Goal: Task Accomplishment & Management: Manage account settings

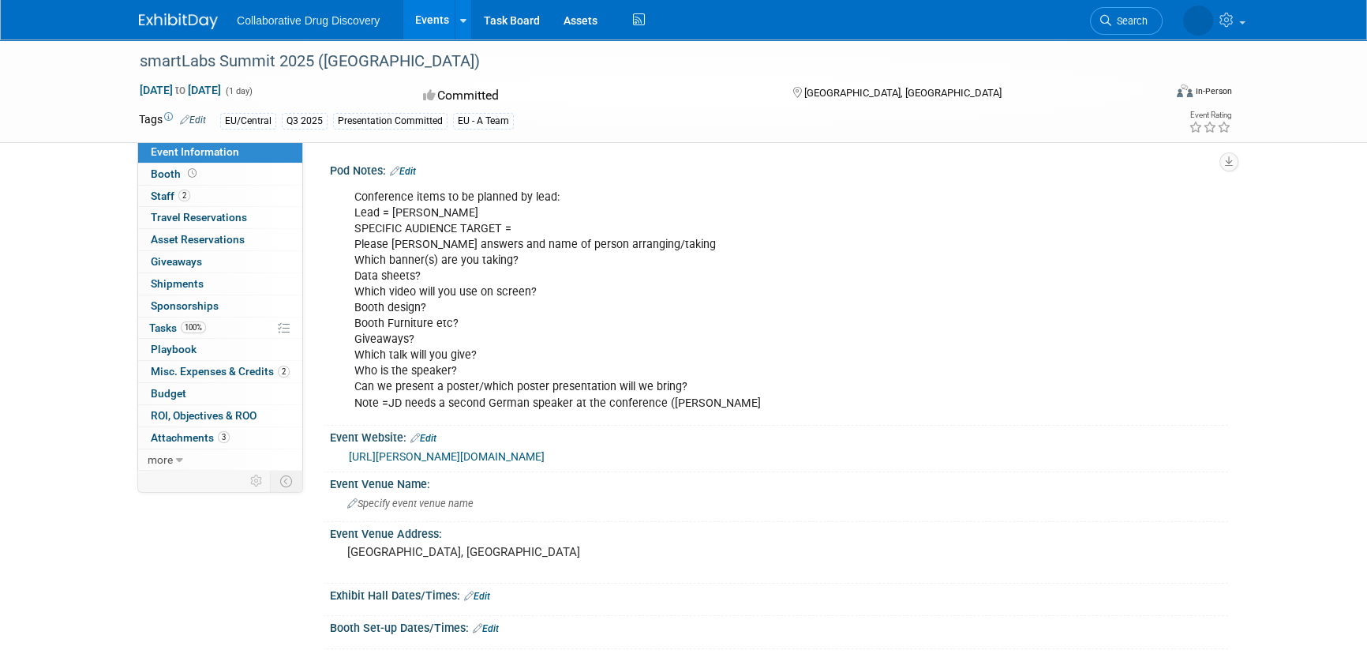
click at [1113, 26] on link "Search" at bounding box center [1126, 21] width 73 height 28
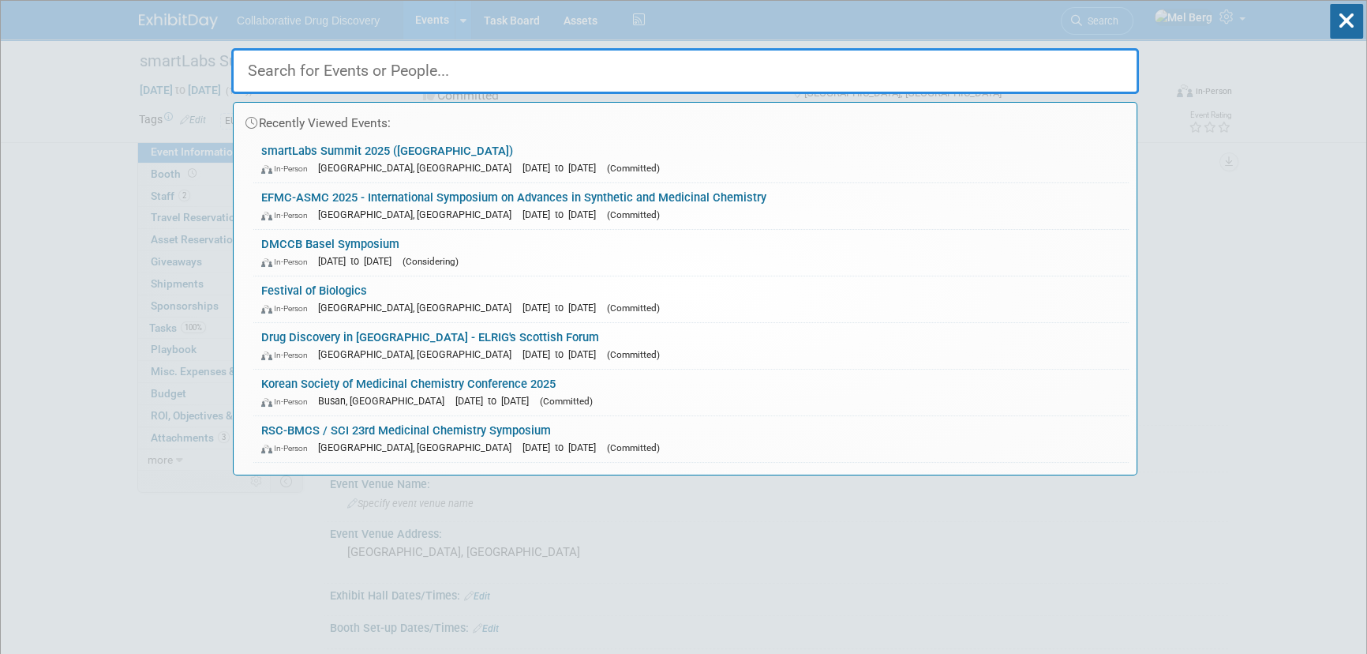
click at [669, 73] on input "text" at bounding box center [685, 71] width 908 height 46
paste input "SynBioReactor"
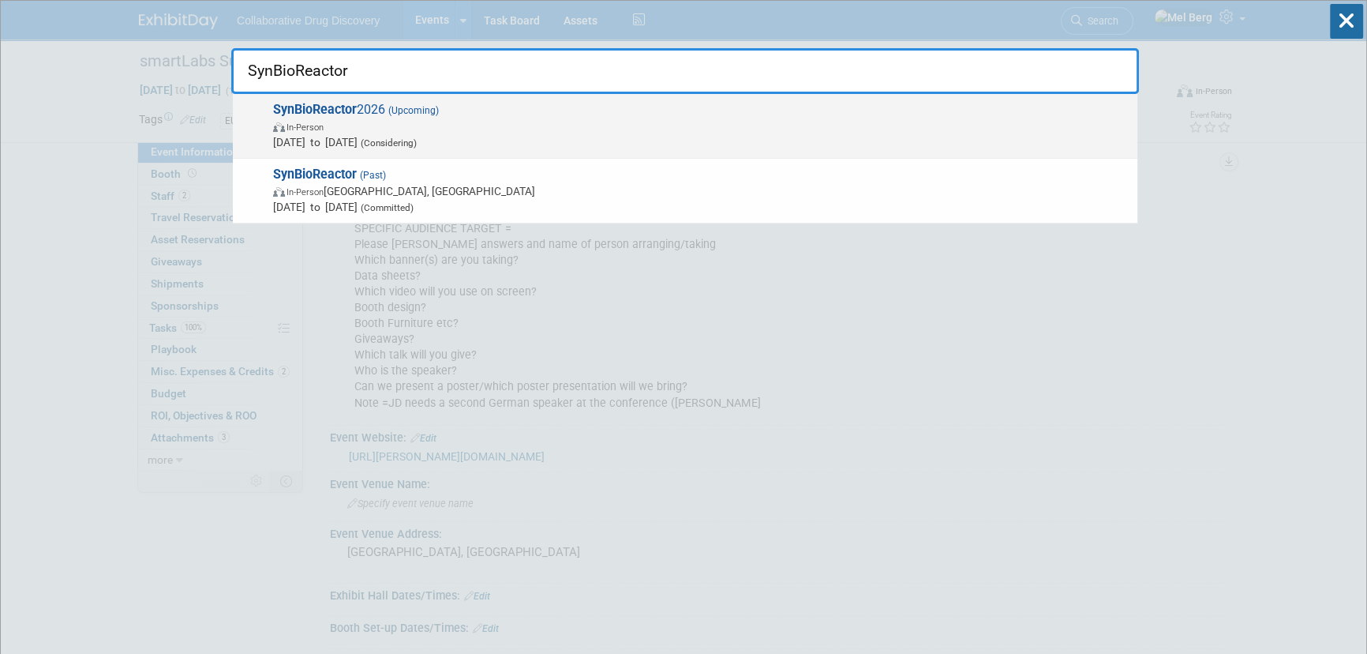
type input "SynBioReactor"
click at [647, 110] on span "SynBioReactor 2026 (Upcoming) In-Person Mar 11, 2026 to Mar 11, 2026 (Consideri…" at bounding box center [698, 126] width 861 height 48
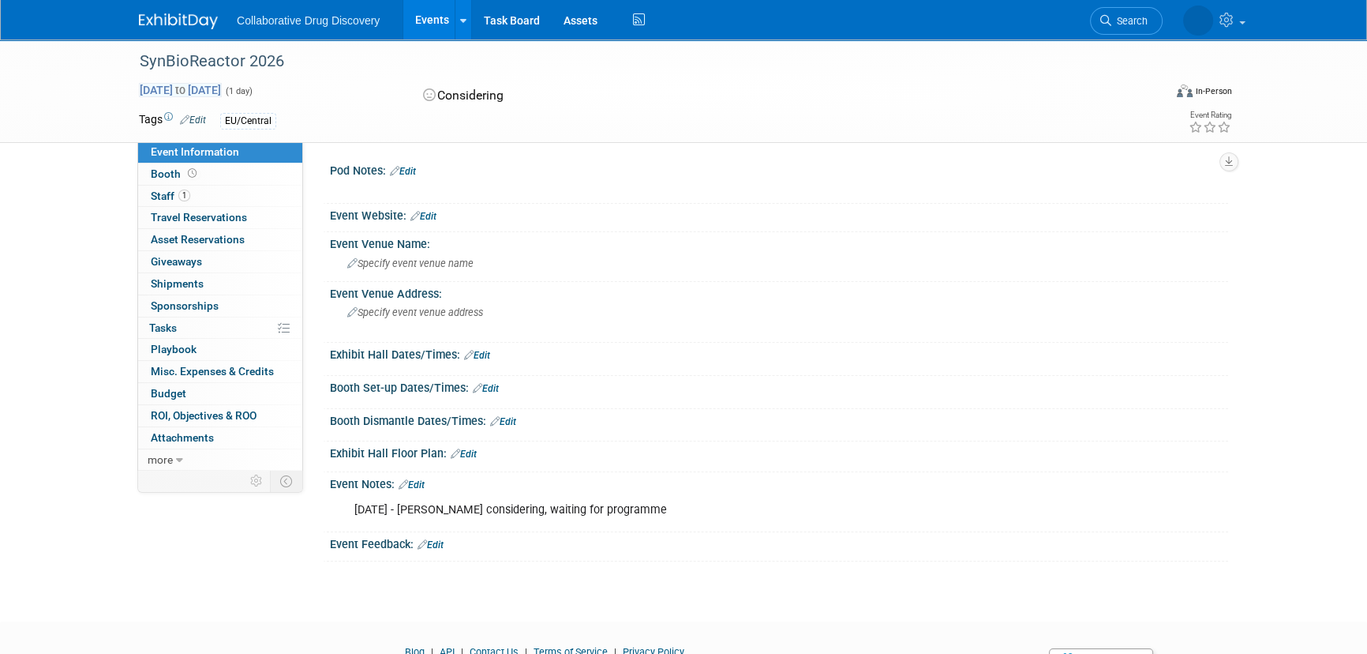
click at [196, 92] on span "[DATE] to [DATE]" at bounding box center [180, 90] width 83 height 14
type input "[DATE]"
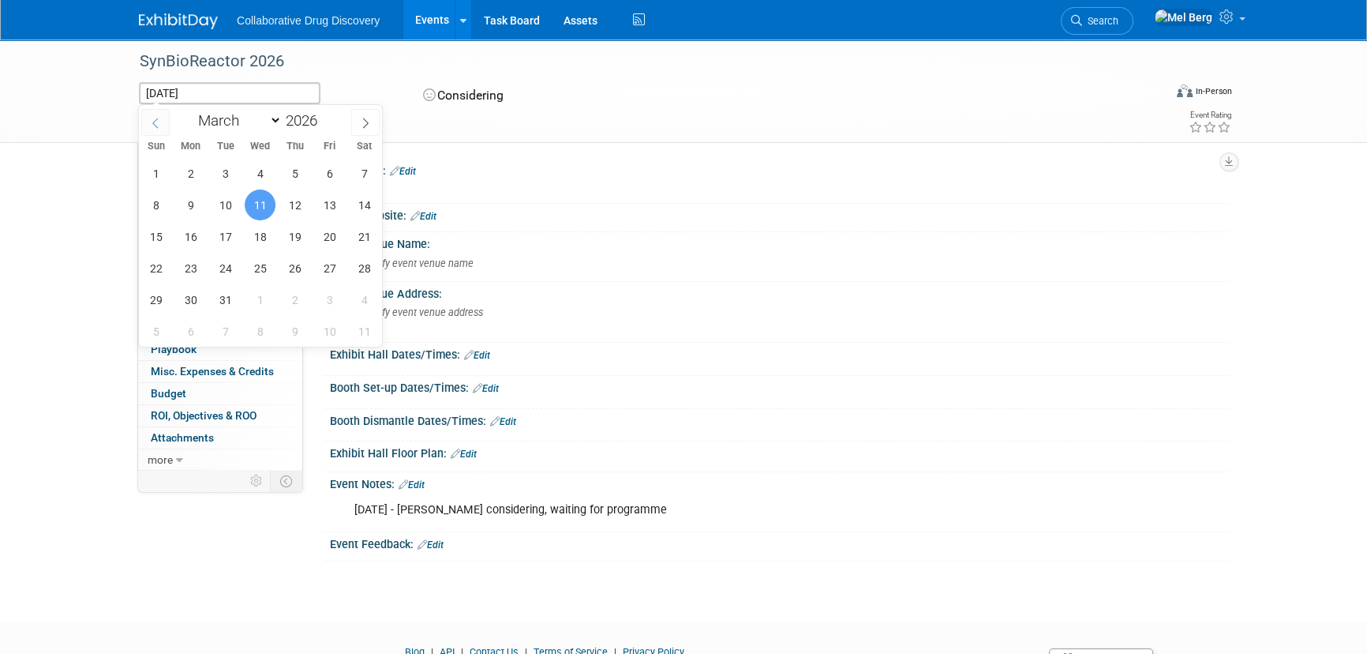
click at [156, 128] on span at bounding box center [155, 122] width 28 height 27
select select "0"
click at [195, 268] on span "19" at bounding box center [190, 268] width 31 height 31
type input "[DATE]"
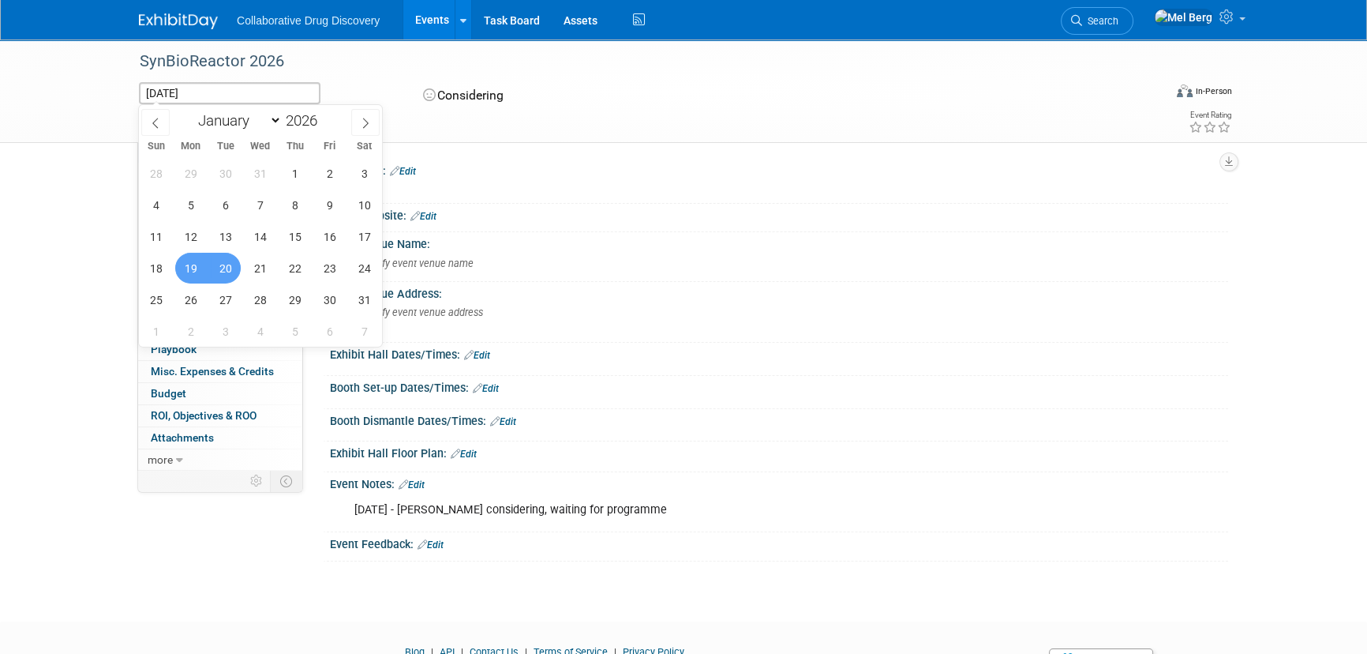
click at [229, 268] on span "20" at bounding box center [225, 268] width 31 height 31
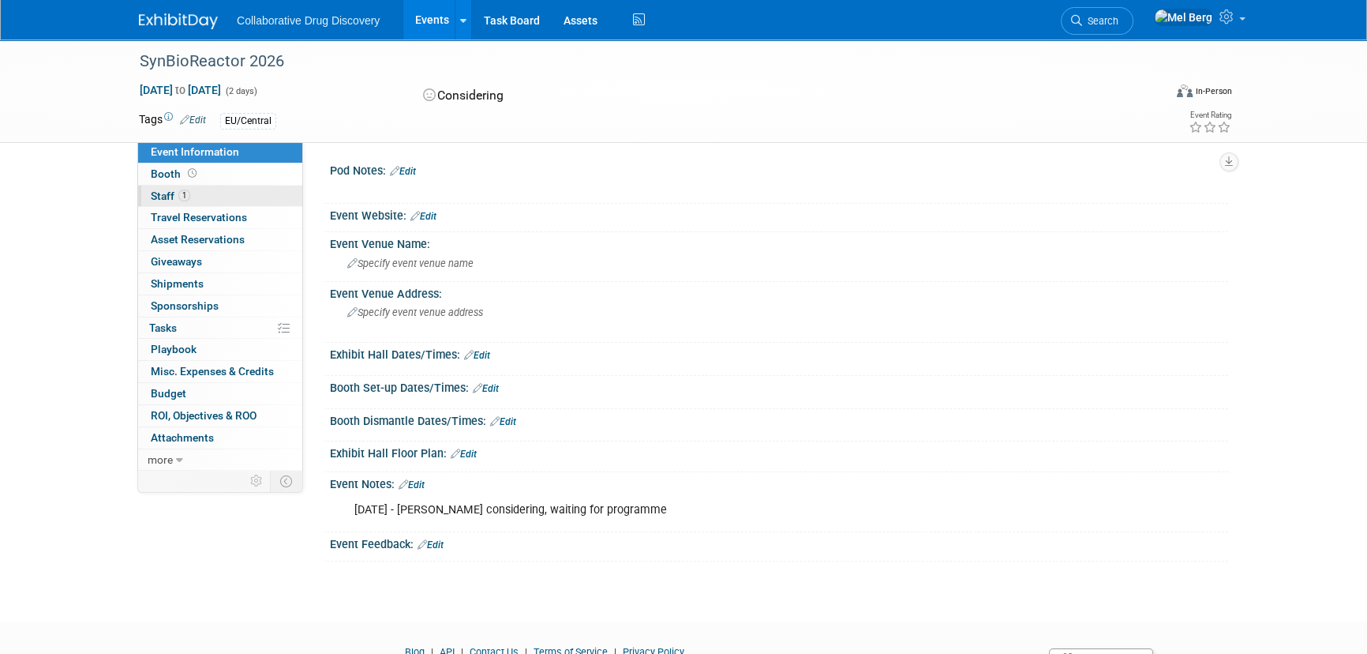
click at [153, 193] on span "Staff 1" at bounding box center [170, 195] width 39 height 13
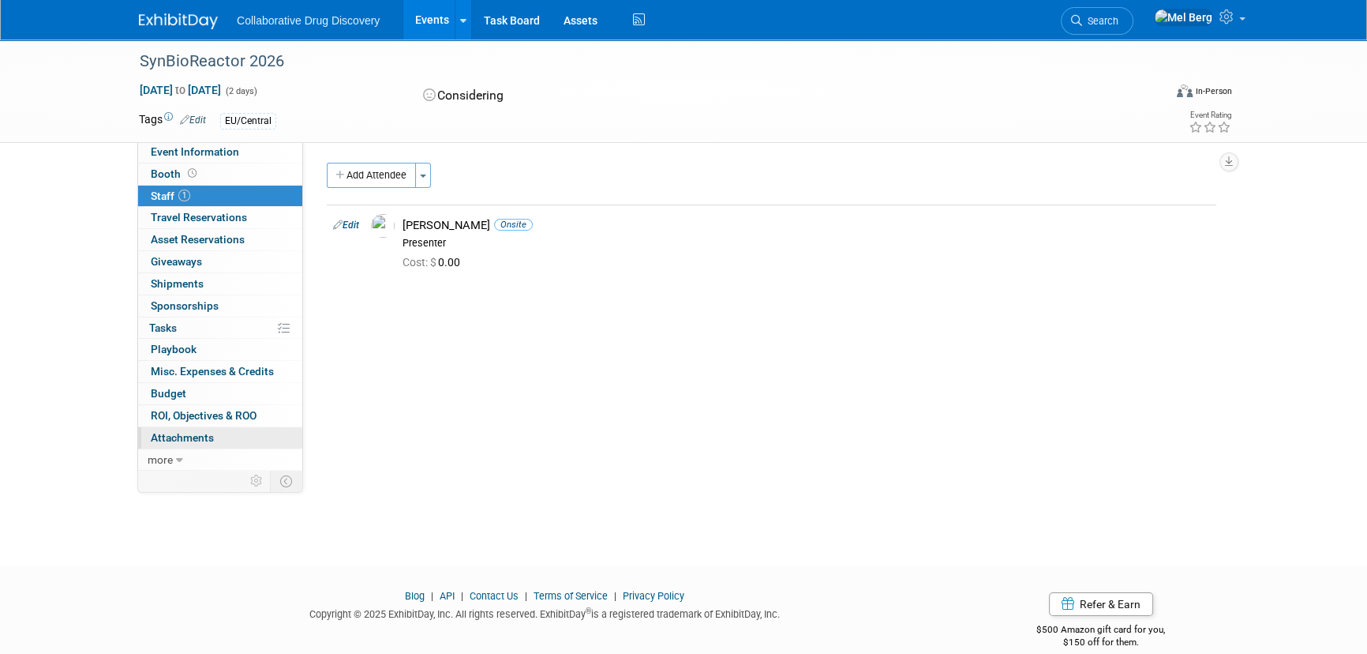
click at [197, 432] on span "Attachments 0" at bounding box center [182, 437] width 63 height 13
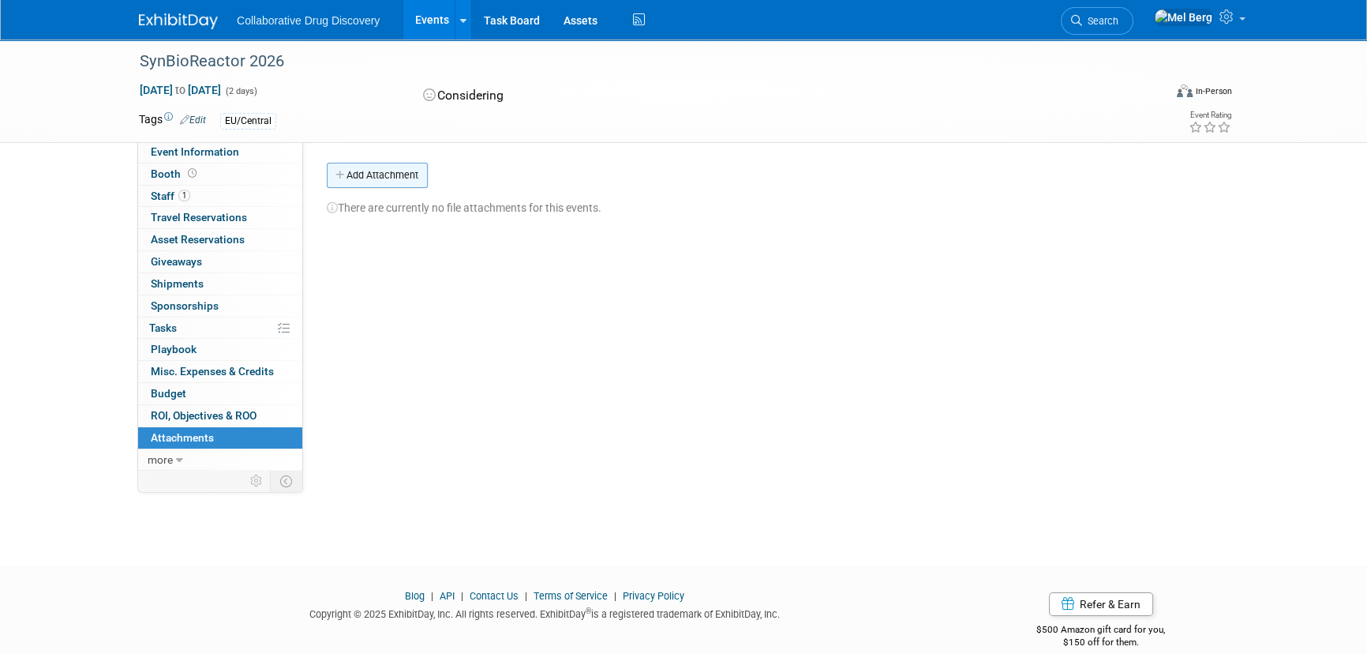
click at [395, 181] on button "Add Attachment" at bounding box center [377, 175] width 101 height 25
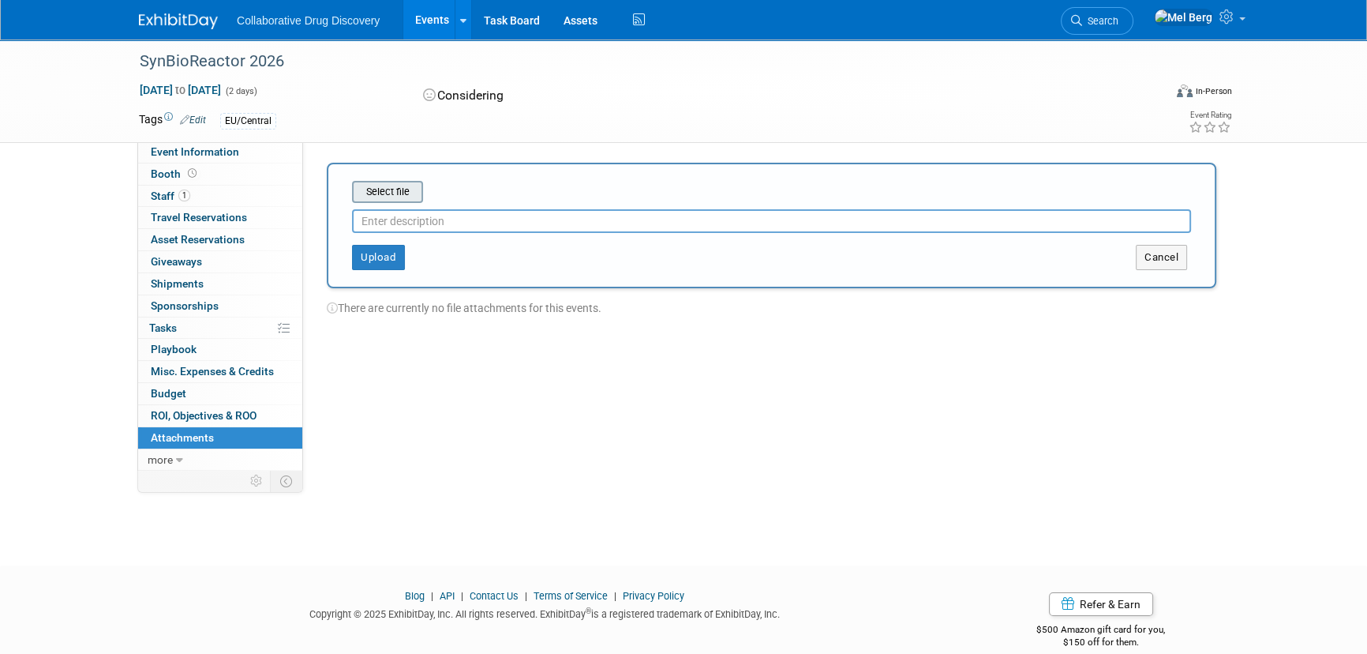
click at [397, 199] on input "file" at bounding box center [328, 191] width 188 height 19
click at [384, 186] on input "file" at bounding box center [328, 191] width 188 height 19
type input "C:\fakepath\Sponsoring Flyer SBR 2026.pdf"
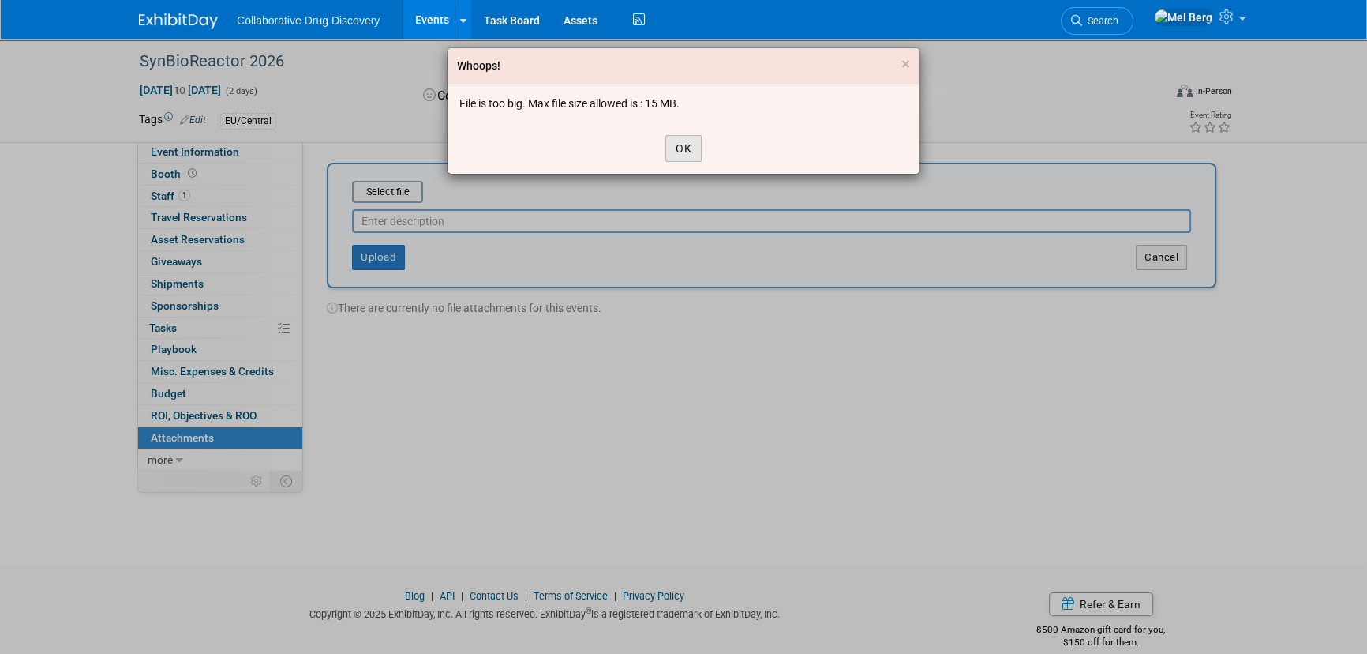
click at [678, 149] on button "OK" at bounding box center [683, 148] width 36 height 27
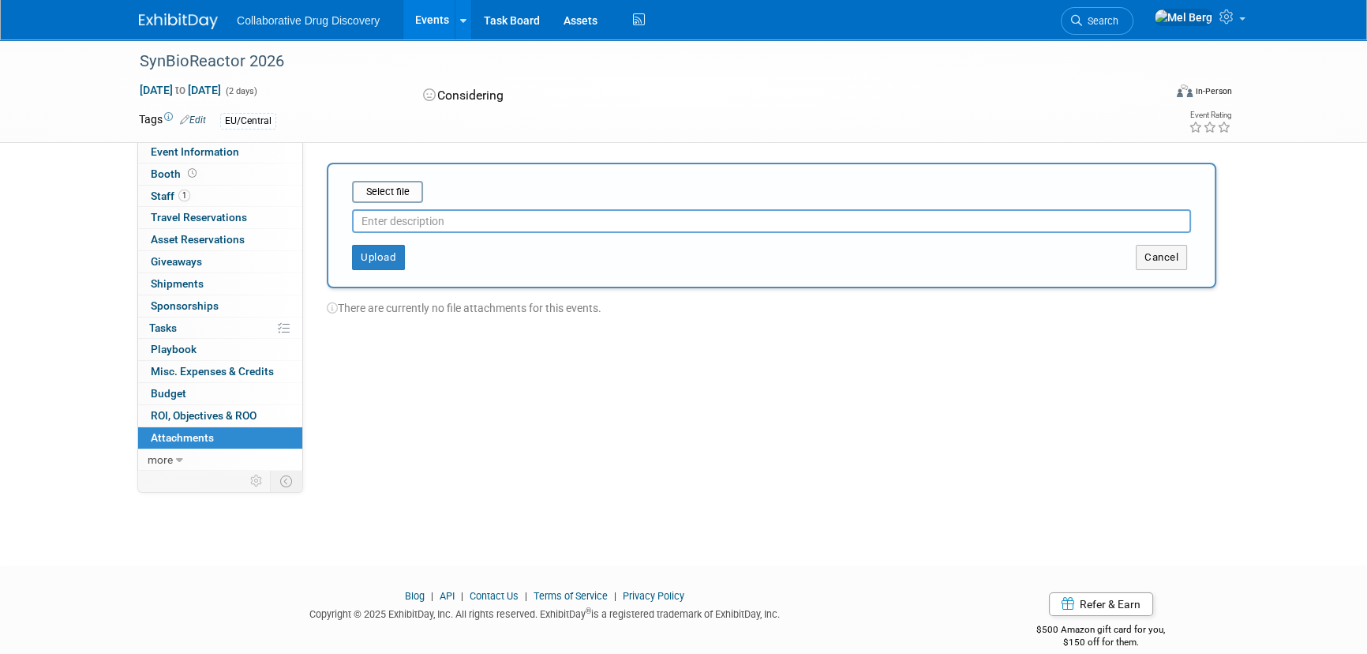
click at [541, 223] on input "text" at bounding box center [771, 221] width 839 height 24
click at [391, 189] on input "file" at bounding box center [328, 191] width 188 height 19
type input "C:\fakepath\Sponsoring Flyer SBR 2026.pdf"
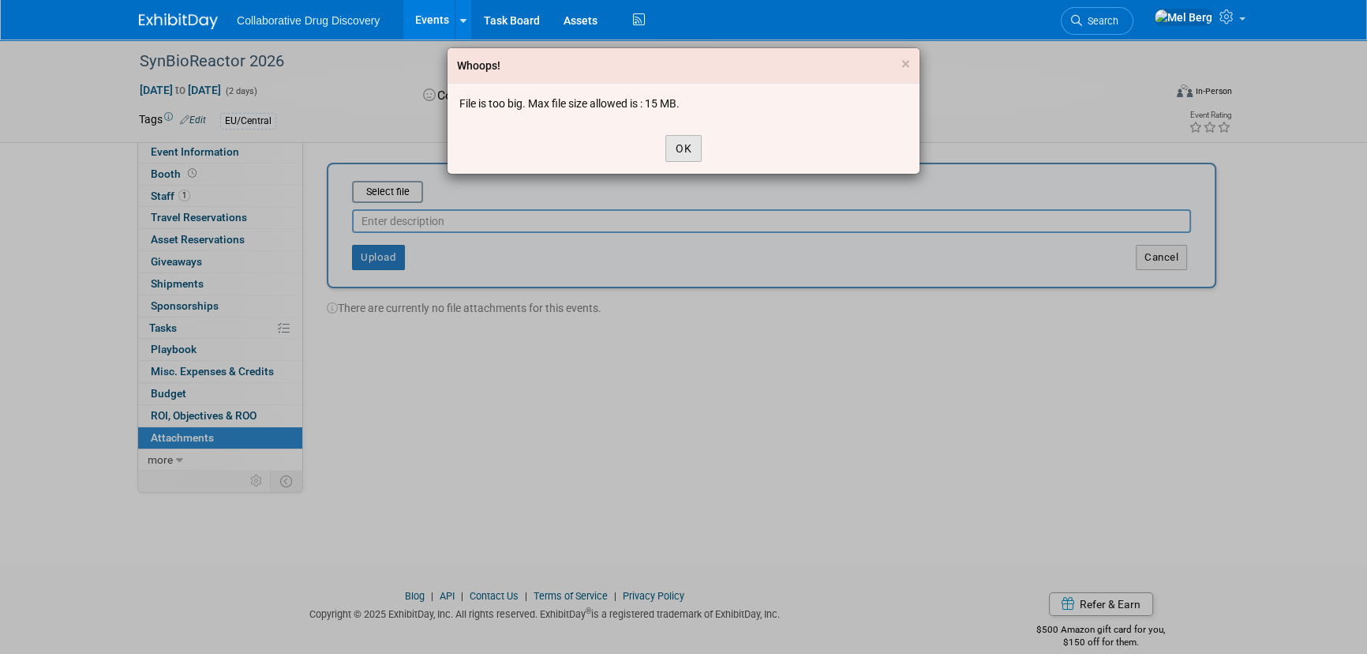
click at [666, 140] on button "OK" at bounding box center [683, 148] width 36 height 27
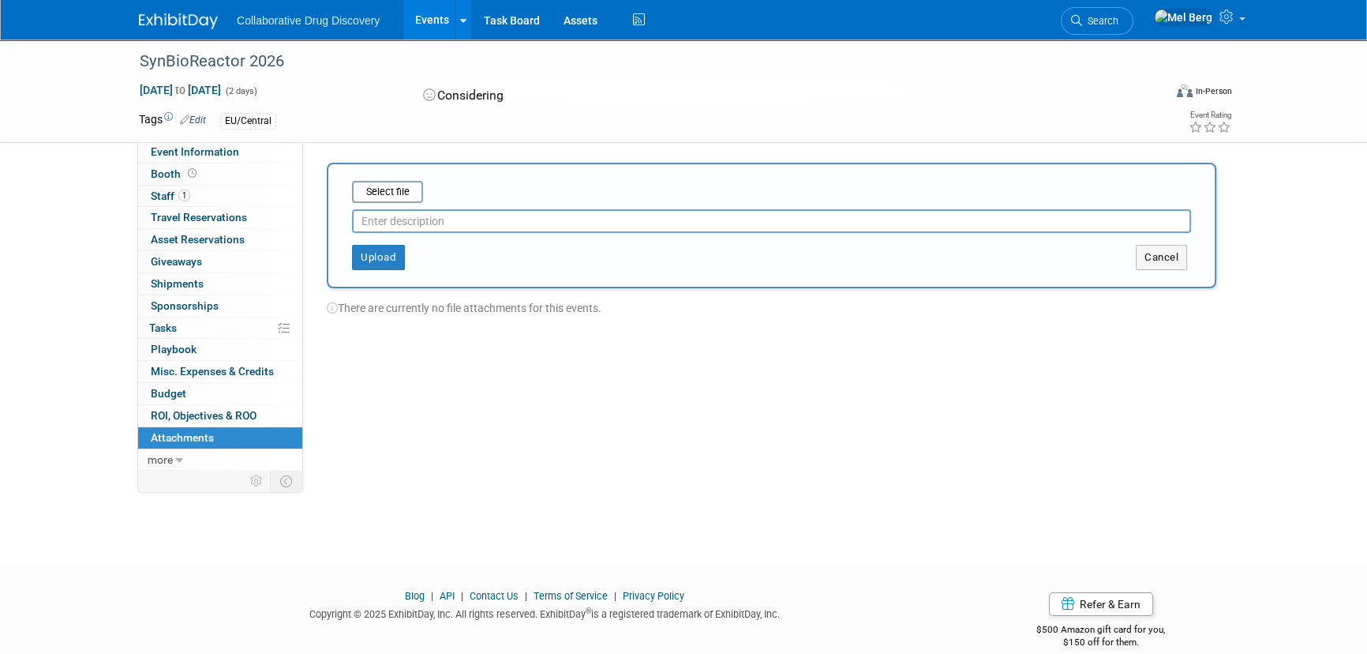
click at [88, 253] on div "SynBioReactor 2026 [DATE] to [DATE] (2 days) [DATE] to [DATE] Considering Virtu…" at bounding box center [683, 287] width 1367 height 497
click at [414, 190] on input "file" at bounding box center [328, 191] width 188 height 19
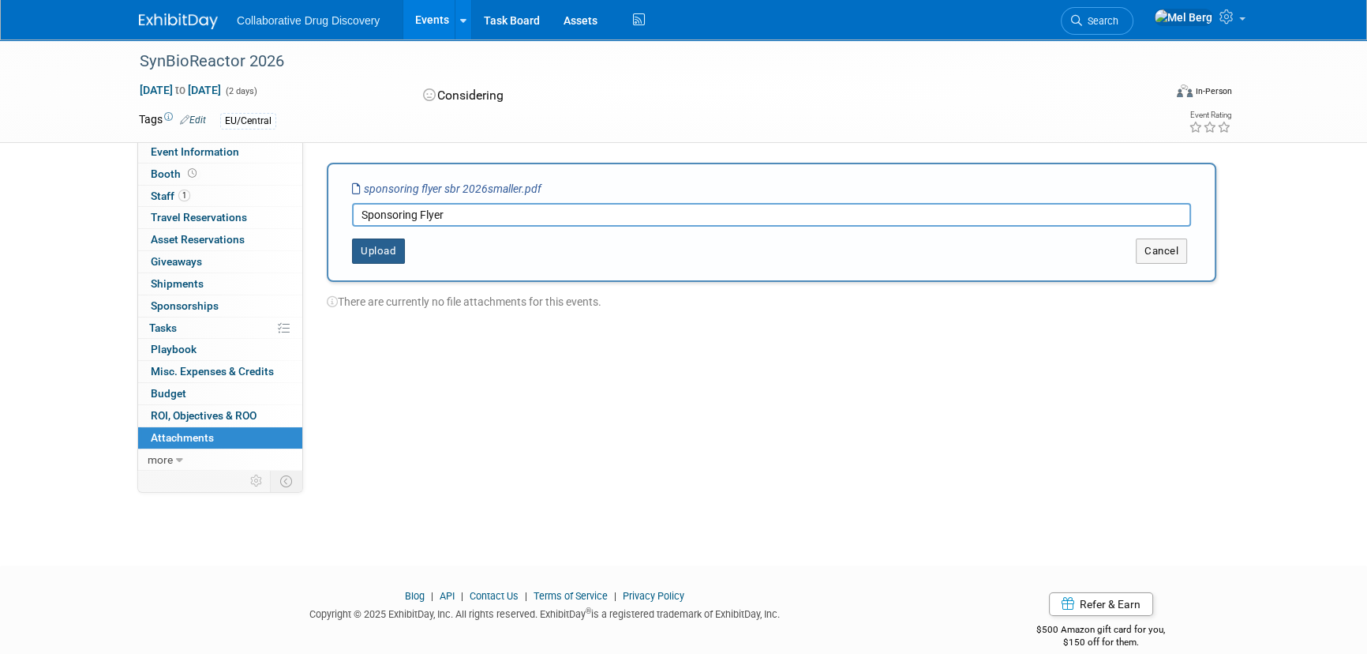
type input "Sponsoring Flyer"
click at [373, 245] on button "Upload" at bounding box center [378, 250] width 53 height 25
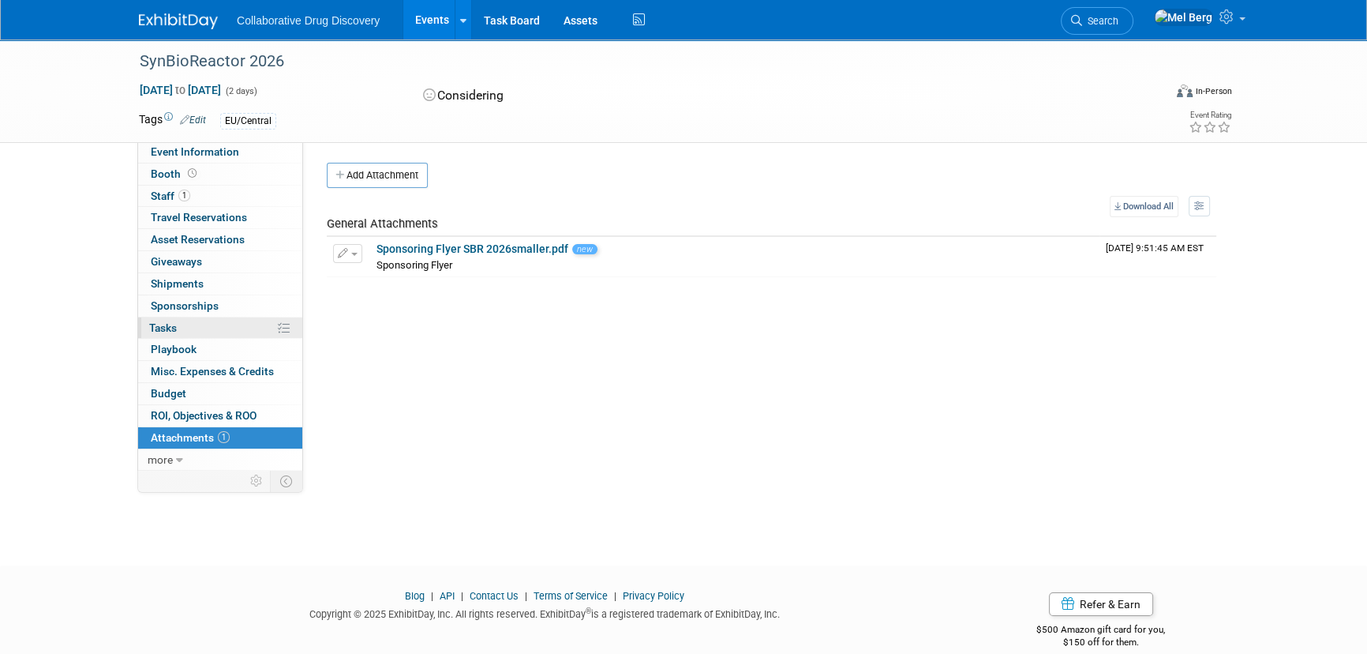
click at [172, 327] on span "Tasks 0%" at bounding box center [163, 327] width 28 height 13
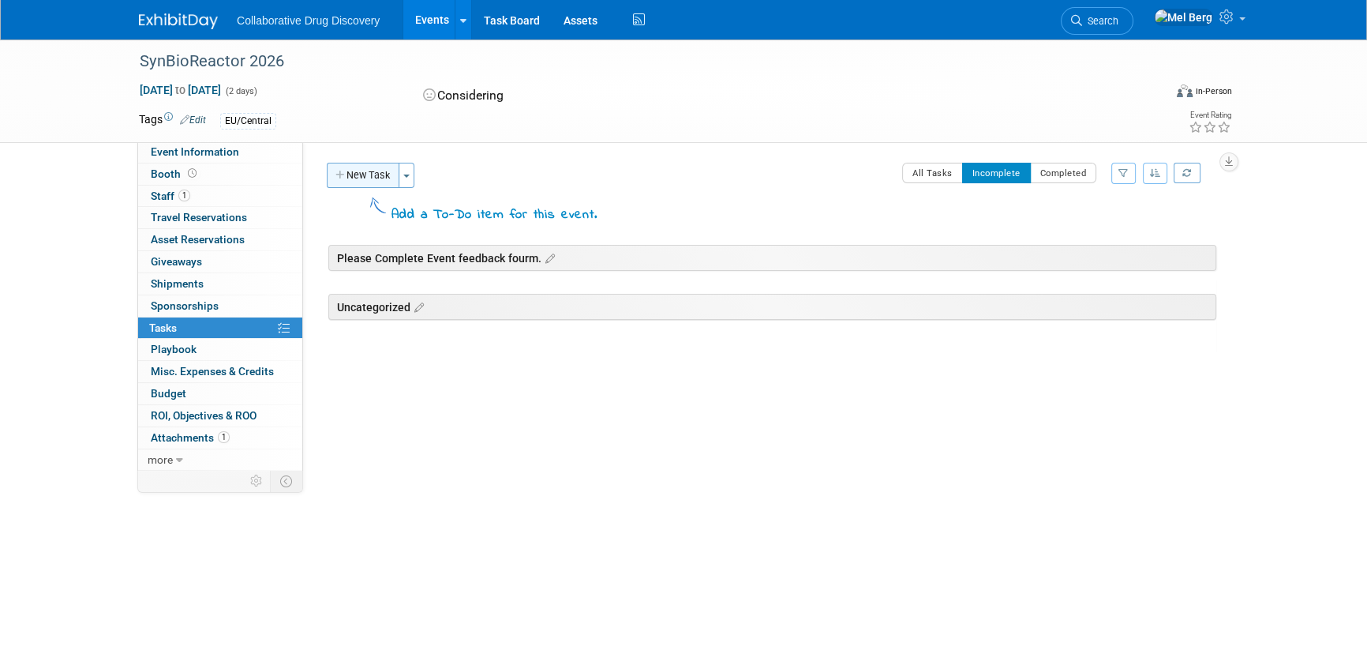
click at [358, 174] on button "New Task" at bounding box center [363, 175] width 73 height 25
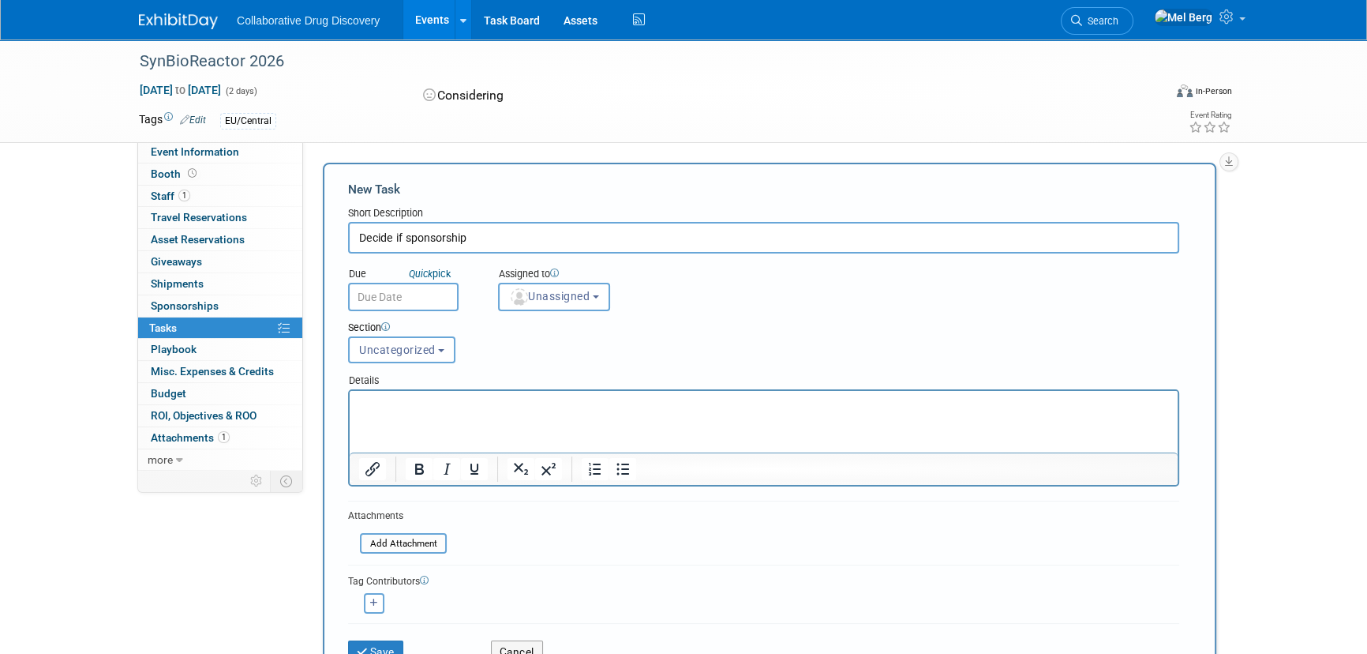
type input "Decide if sponsorship"
click at [212, 148] on span "Event Information" at bounding box center [195, 151] width 88 height 13
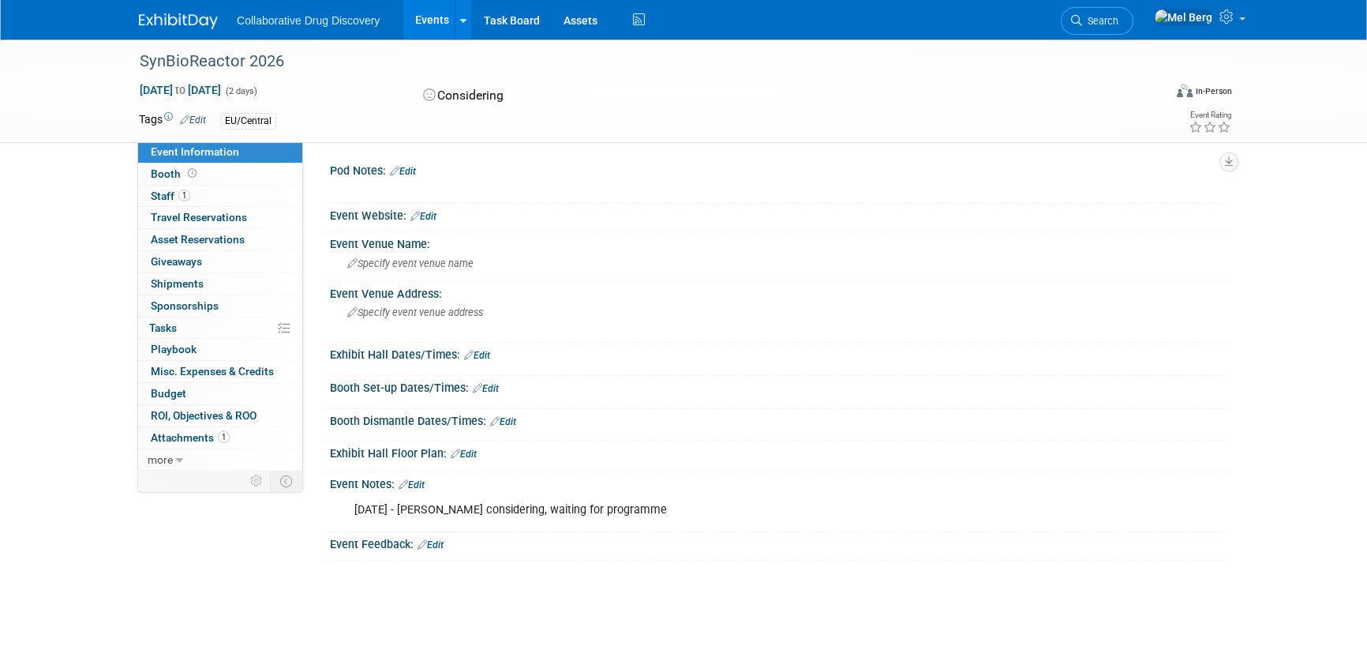
click at [421, 485] on link "Edit" at bounding box center [412, 484] width 26 height 11
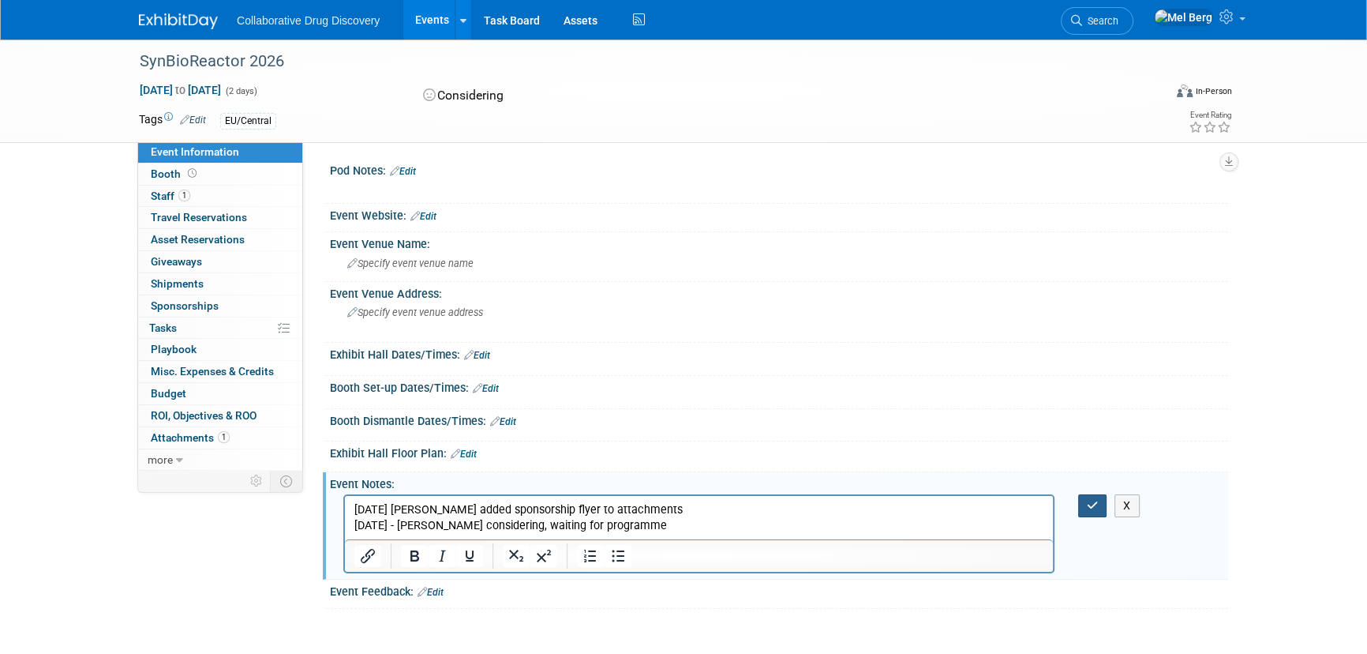
click at [1088, 500] on icon "button" at bounding box center [1093, 505] width 12 height 11
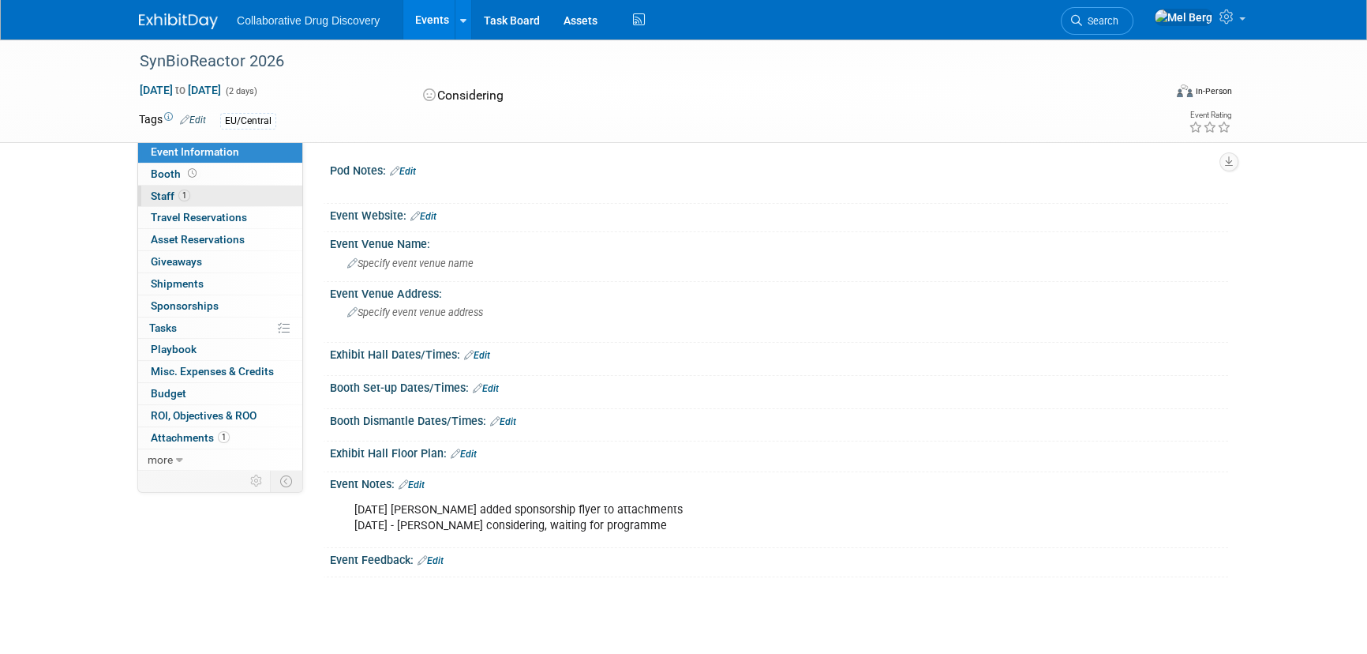
click at [151, 200] on span "Staff 1" at bounding box center [170, 195] width 39 height 13
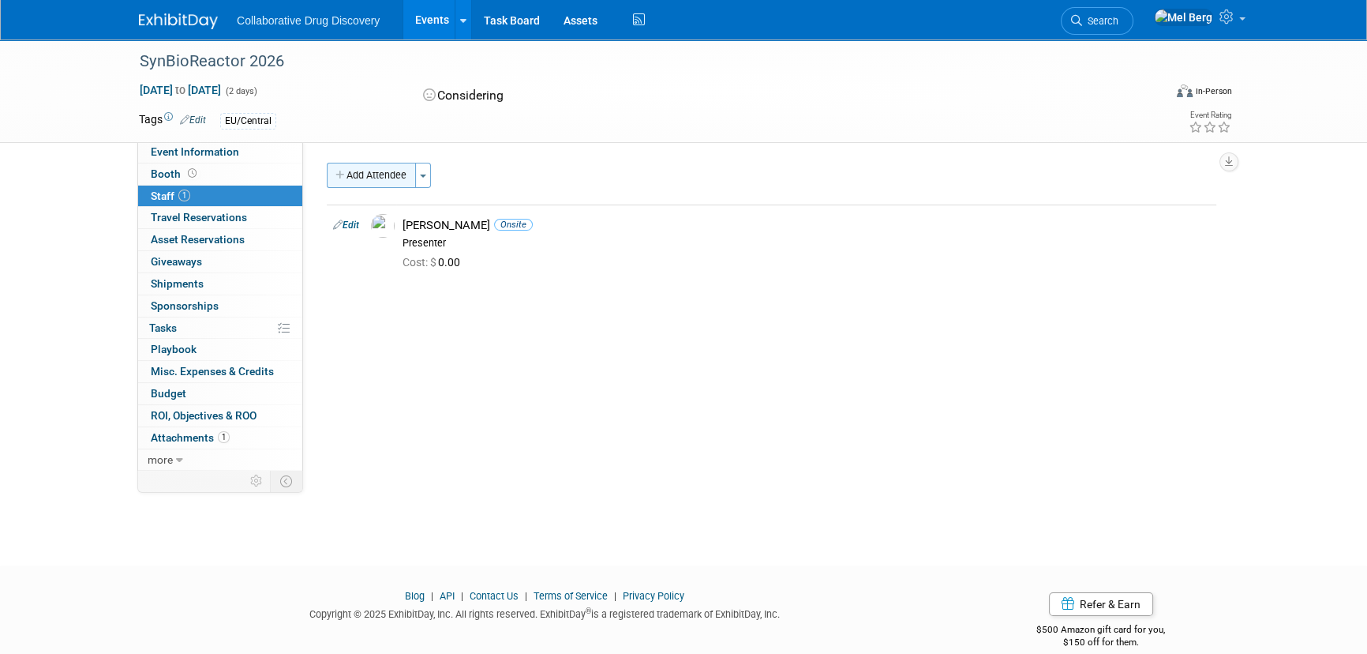
click at [361, 185] on button "Add Attendee" at bounding box center [371, 175] width 89 height 25
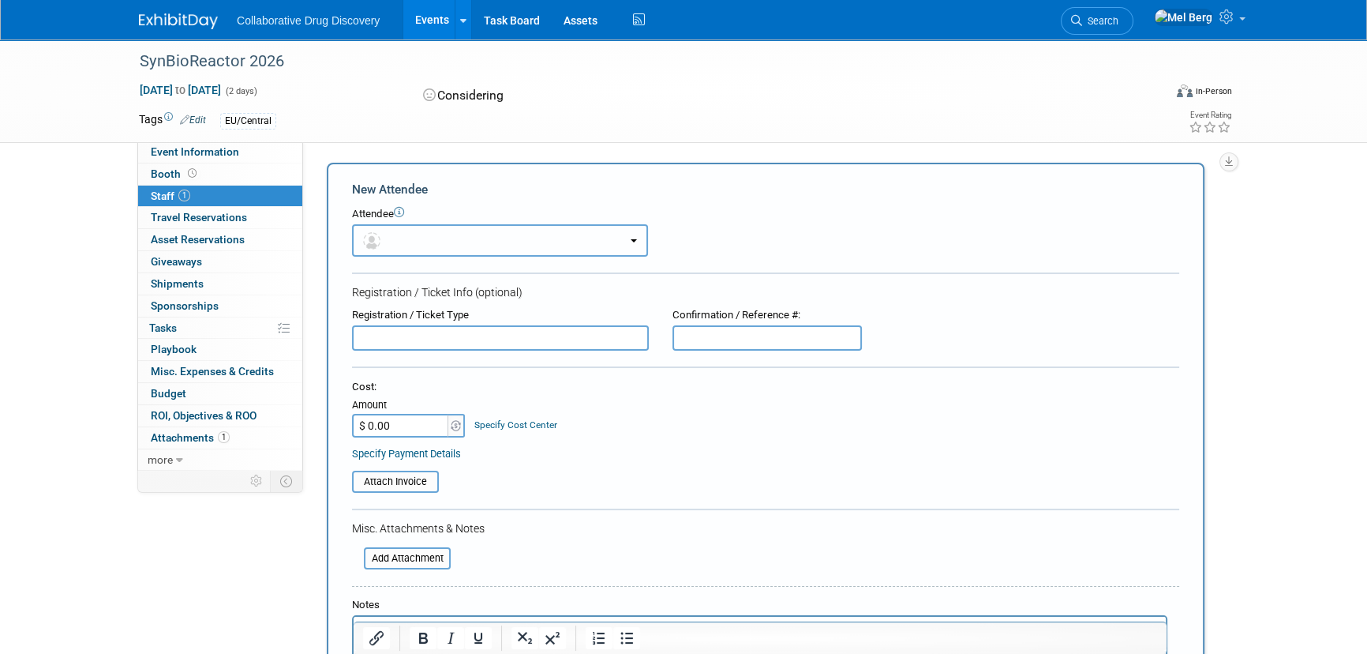
click at [394, 239] on button "button" at bounding box center [500, 240] width 296 height 32
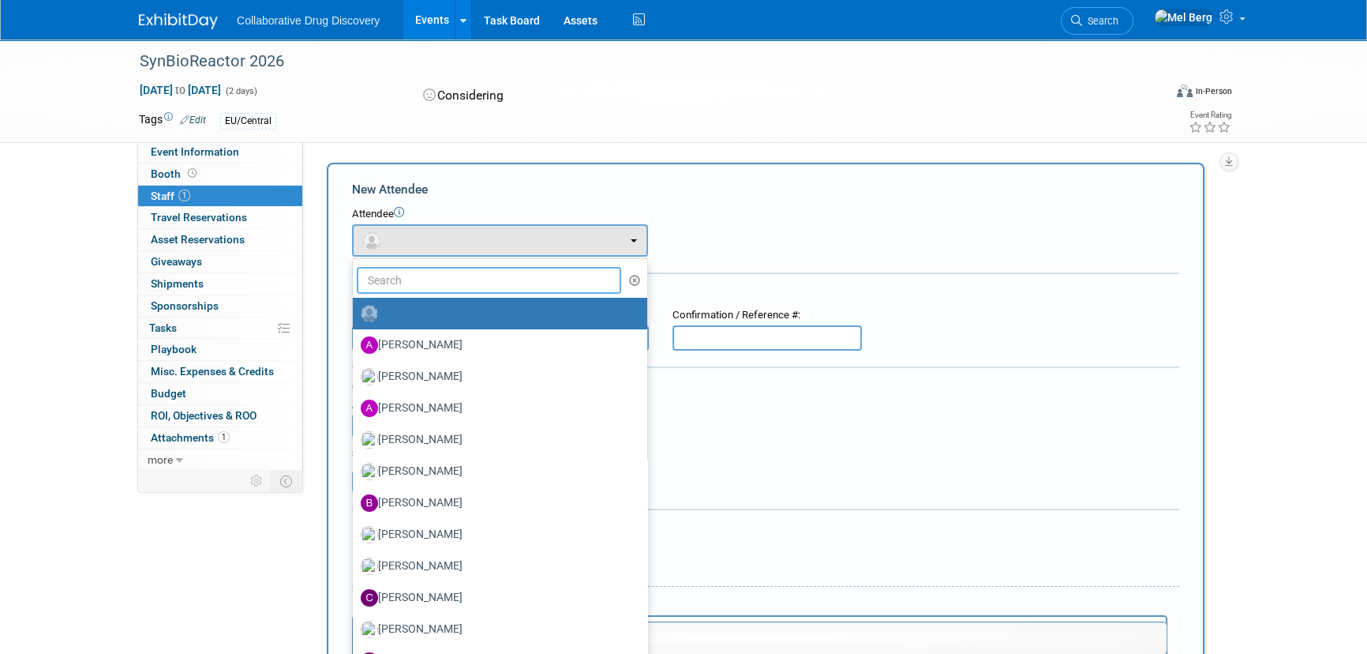
click at [433, 275] on input "text" at bounding box center [489, 280] width 264 height 27
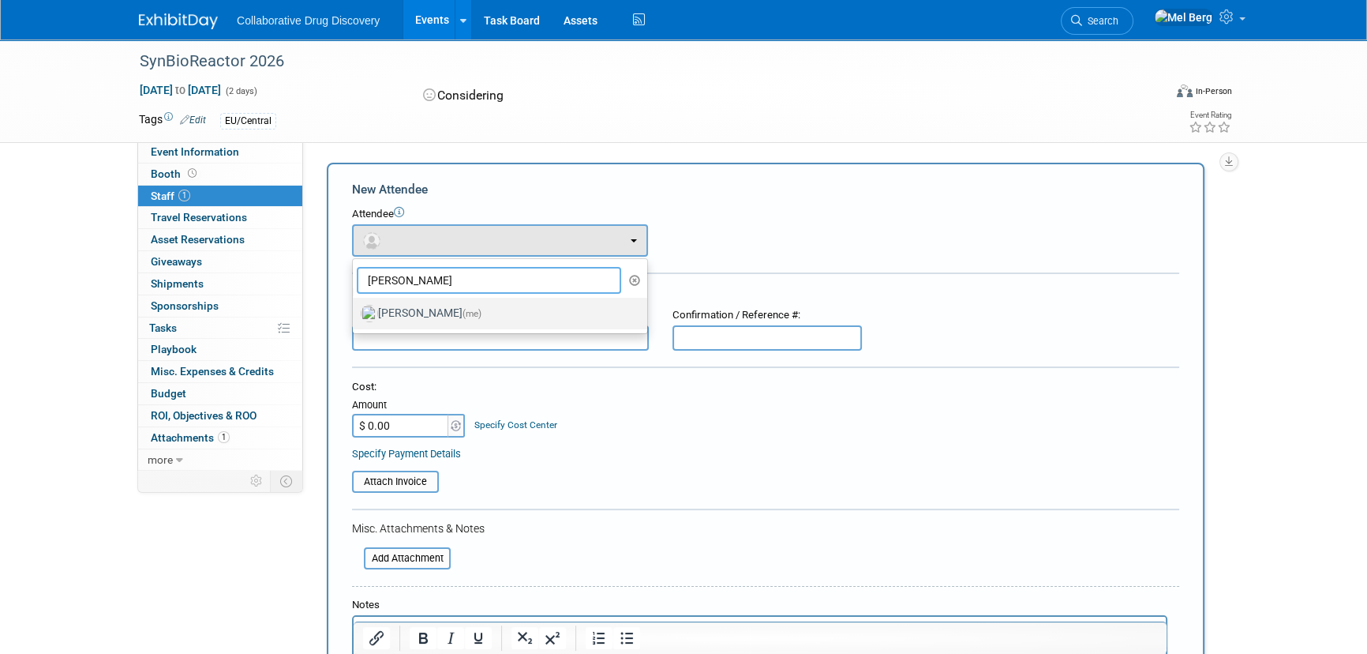
type input "[PERSON_NAME]"
click at [463, 316] on span "(me)" at bounding box center [472, 313] width 19 height 11
click at [355, 316] on input "[PERSON_NAME] (me)" at bounding box center [350, 311] width 10 height 10
select select "b0f51991-63e3-4a5a-bb00-1fb60f1f5122"
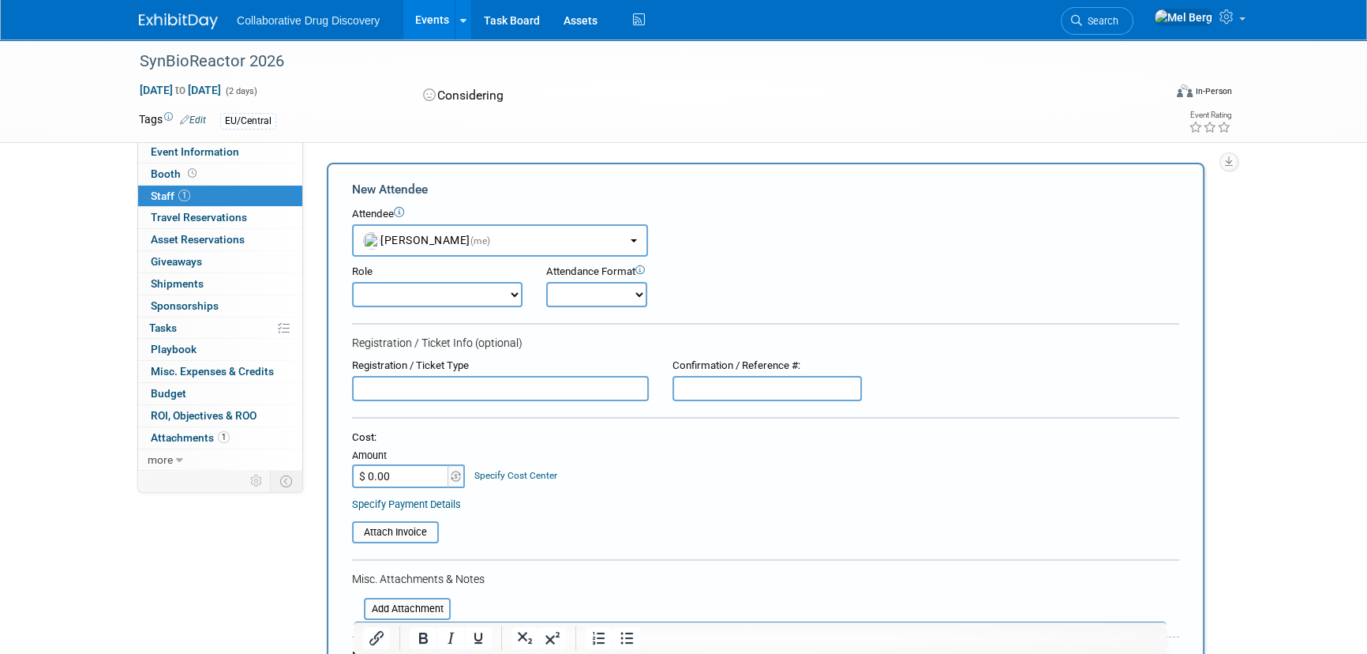
click at [578, 292] on select "Onsite Remote" at bounding box center [596, 294] width 101 height 25
select select "1"
click at [546, 282] on select "Onsite Remote" at bounding box center [596, 294] width 101 height 25
